Goal: Check status

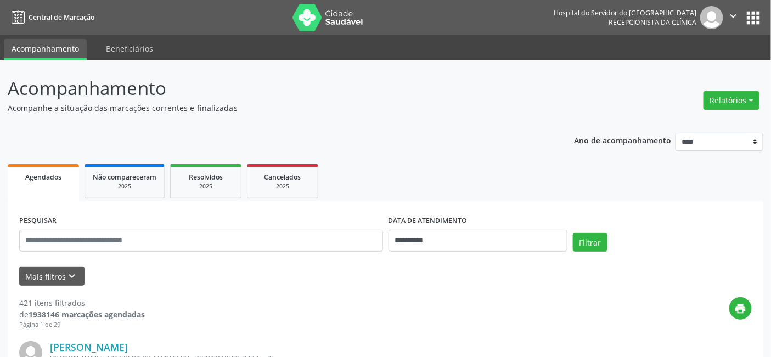
drag, startPoint x: 380, startPoint y: 169, endPoint x: 287, endPoint y: 123, distance: 103.6
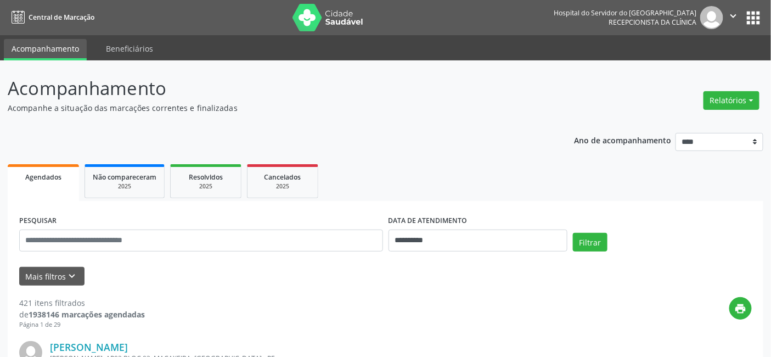
click at [263, 110] on p "Acompanhe a situação das marcações correntes e finalizadas" at bounding box center [272, 108] width 529 height 12
click at [519, 182] on ul "Agendados Não compareceram 2025 Resolvidos 2025 Cancelados 2025" at bounding box center [386, 181] width 756 height 40
click at [628, 215] on div "**********" at bounding box center [385, 235] width 738 height 47
